Goal: Navigation & Orientation: Find specific page/section

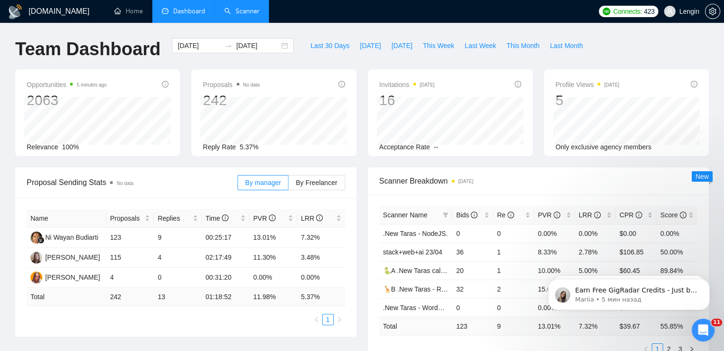
click at [238, 15] on link "Scanner" at bounding box center [241, 11] width 35 height 8
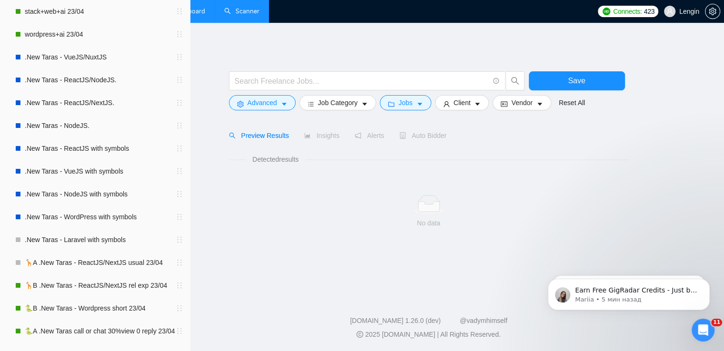
click at [185, 11] on link "Dashboard" at bounding box center [183, 11] width 43 height 8
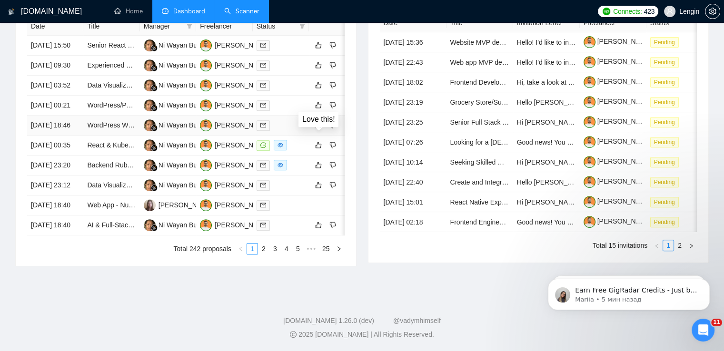
scroll to position [428, 0]
click at [265, 254] on link "2" at bounding box center [263, 249] width 10 height 10
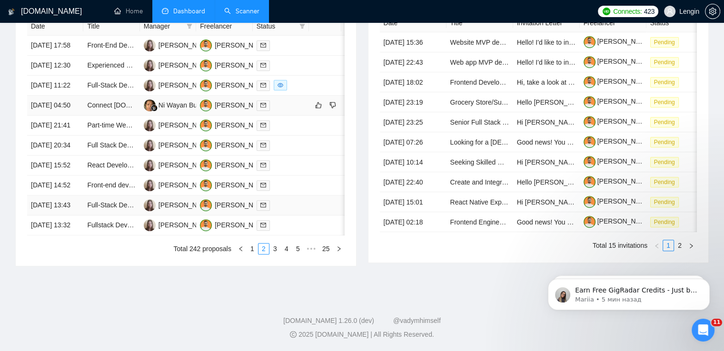
scroll to position [484, 0]
click at [276, 254] on link "3" at bounding box center [275, 249] width 10 height 10
click at [285, 254] on link "4" at bounding box center [286, 249] width 10 height 10
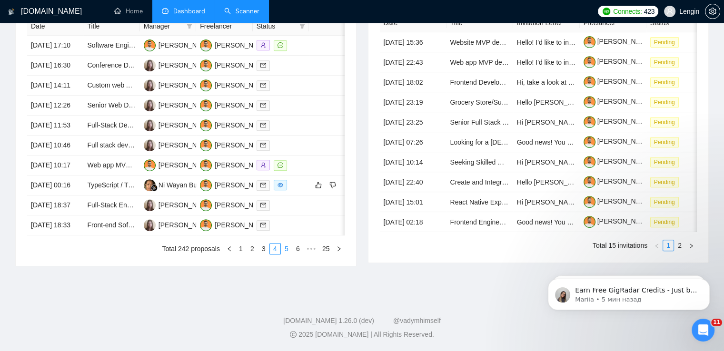
click at [286, 254] on link "5" at bounding box center [286, 249] width 10 height 10
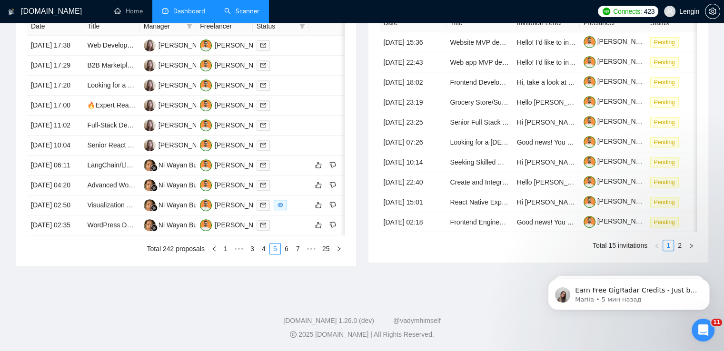
scroll to position [436, 0]
click at [226, 254] on link "1" at bounding box center [225, 249] width 10 height 10
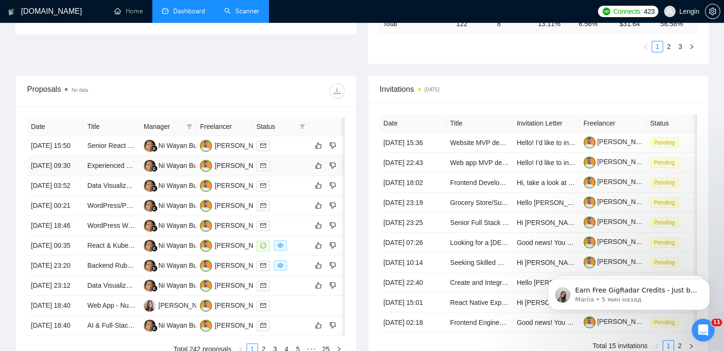
scroll to position [0, 0]
